Goal: Information Seeking & Learning: Learn about a topic

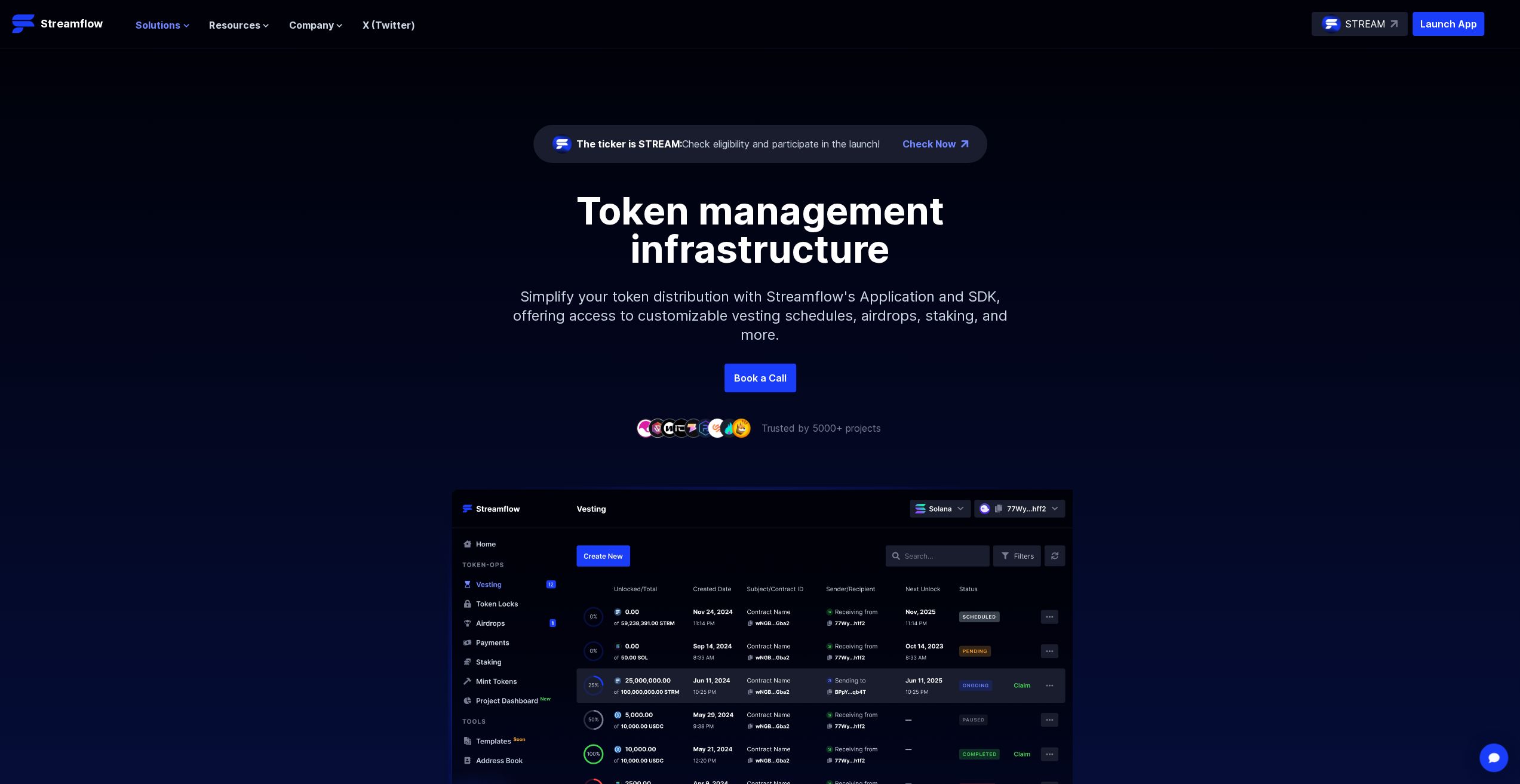
click at [178, 22] on span "Solutions" at bounding box center [158, 25] width 45 height 14
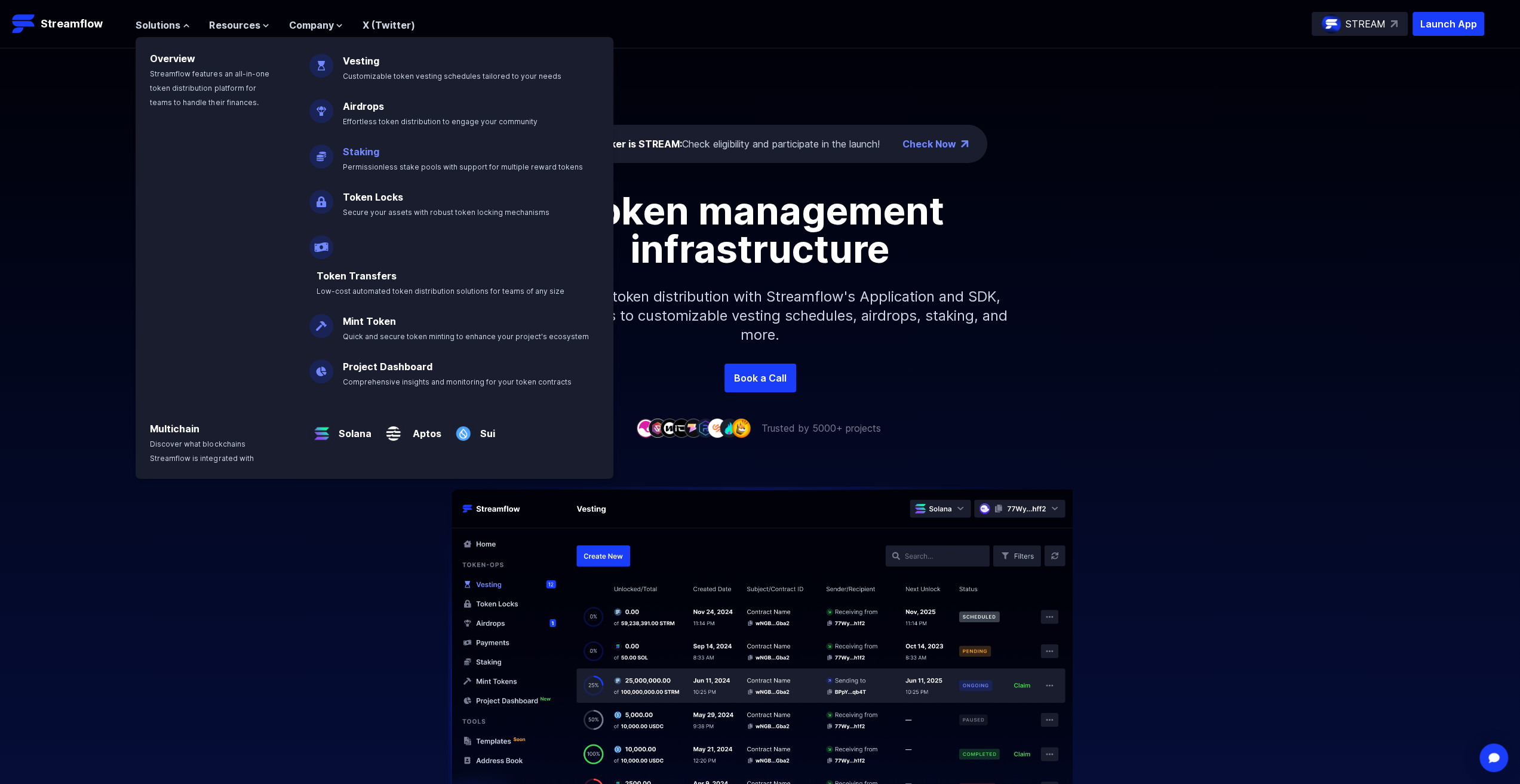
click at [436, 155] on p "Staking Permissionless stake pools with support for multiple reward tokens" at bounding box center [471, 154] width 271 height 38
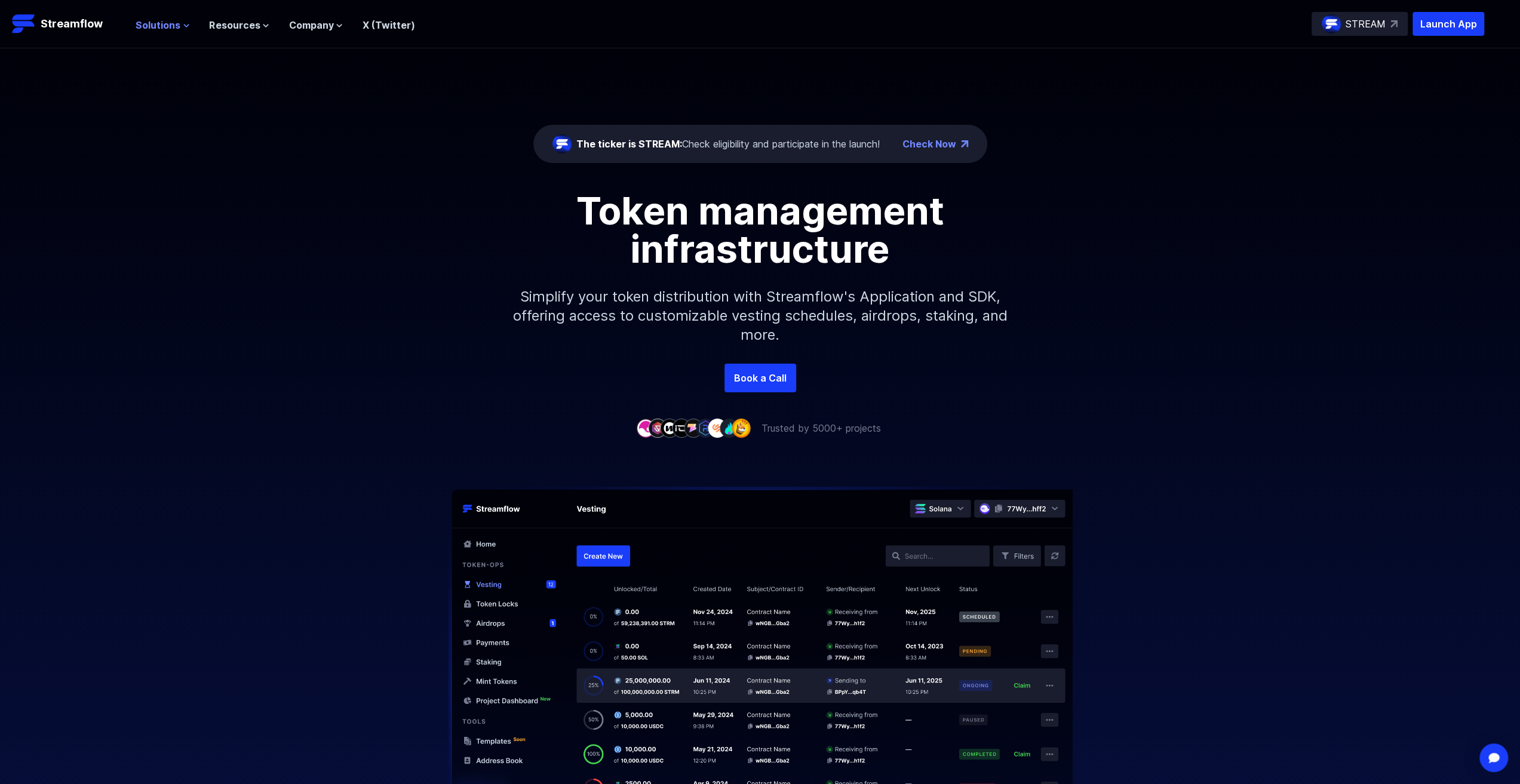
click at [173, 29] on span "Solutions" at bounding box center [158, 25] width 45 height 14
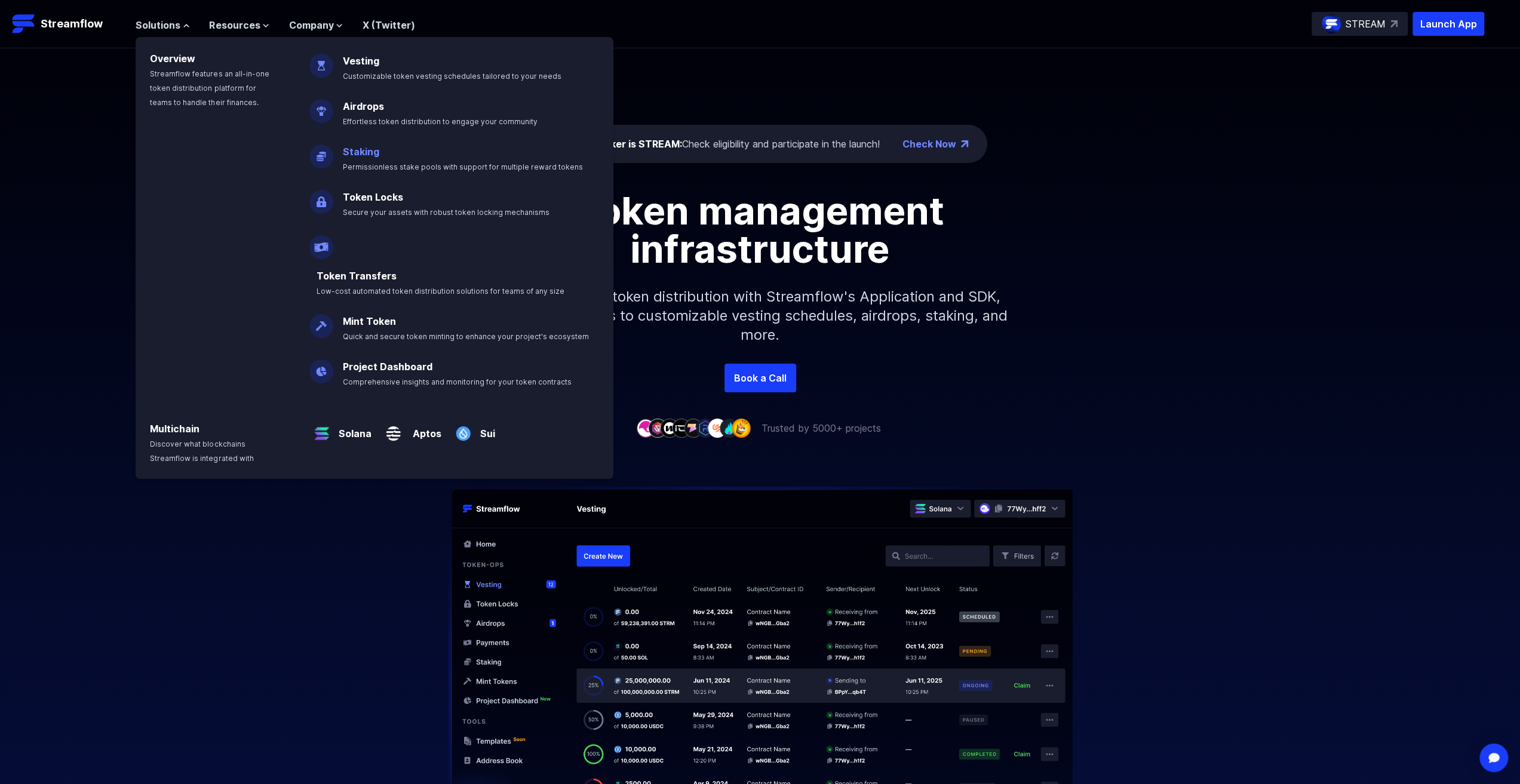
click at [364, 154] on link "Staking" at bounding box center [361, 151] width 36 height 12
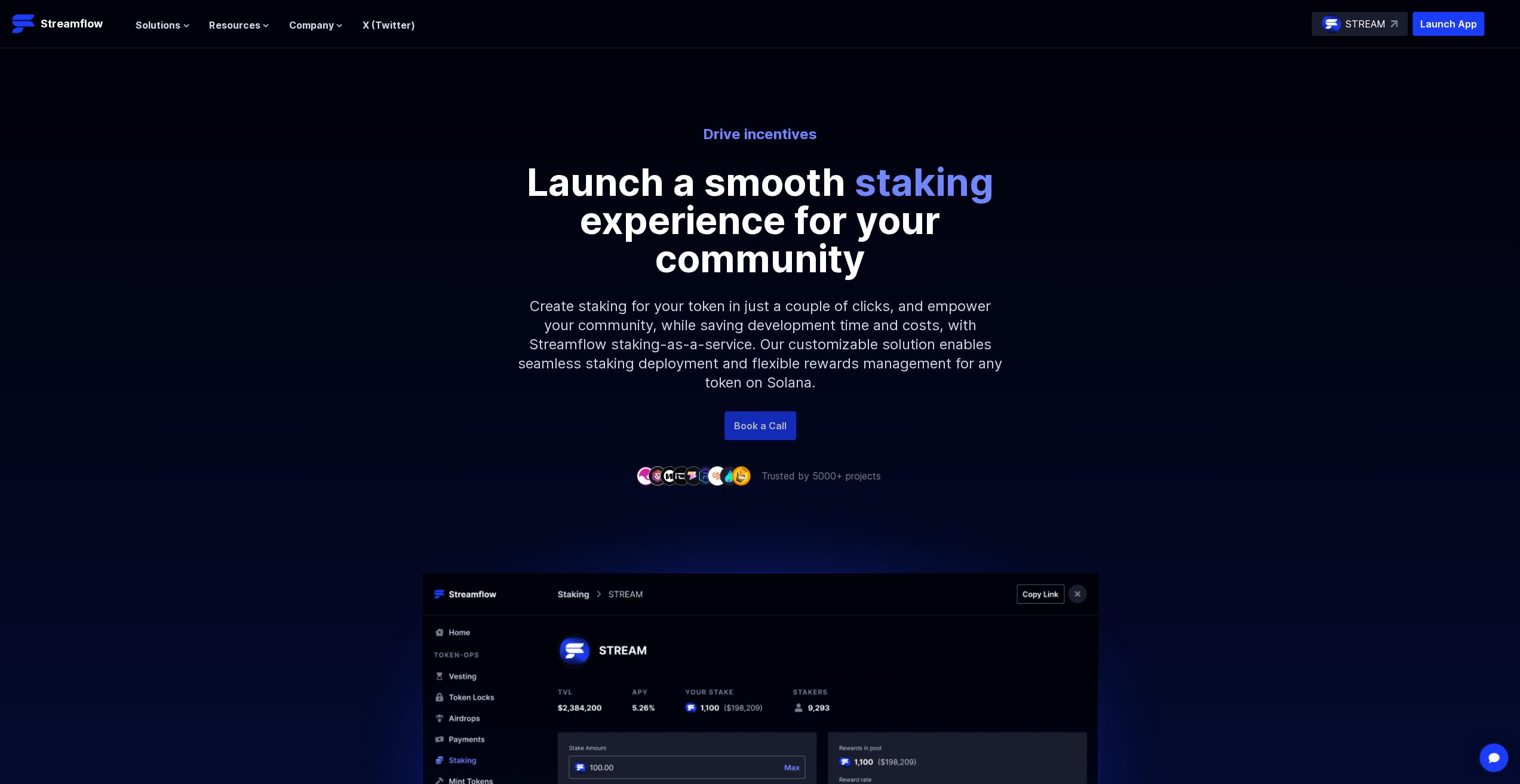
click at [765, 433] on link "Book a Call" at bounding box center [760, 426] width 71 height 29
click at [1463, 21] on p "Launch App" at bounding box center [1448, 24] width 71 height 24
